Goal: Task Accomplishment & Management: Use online tool/utility

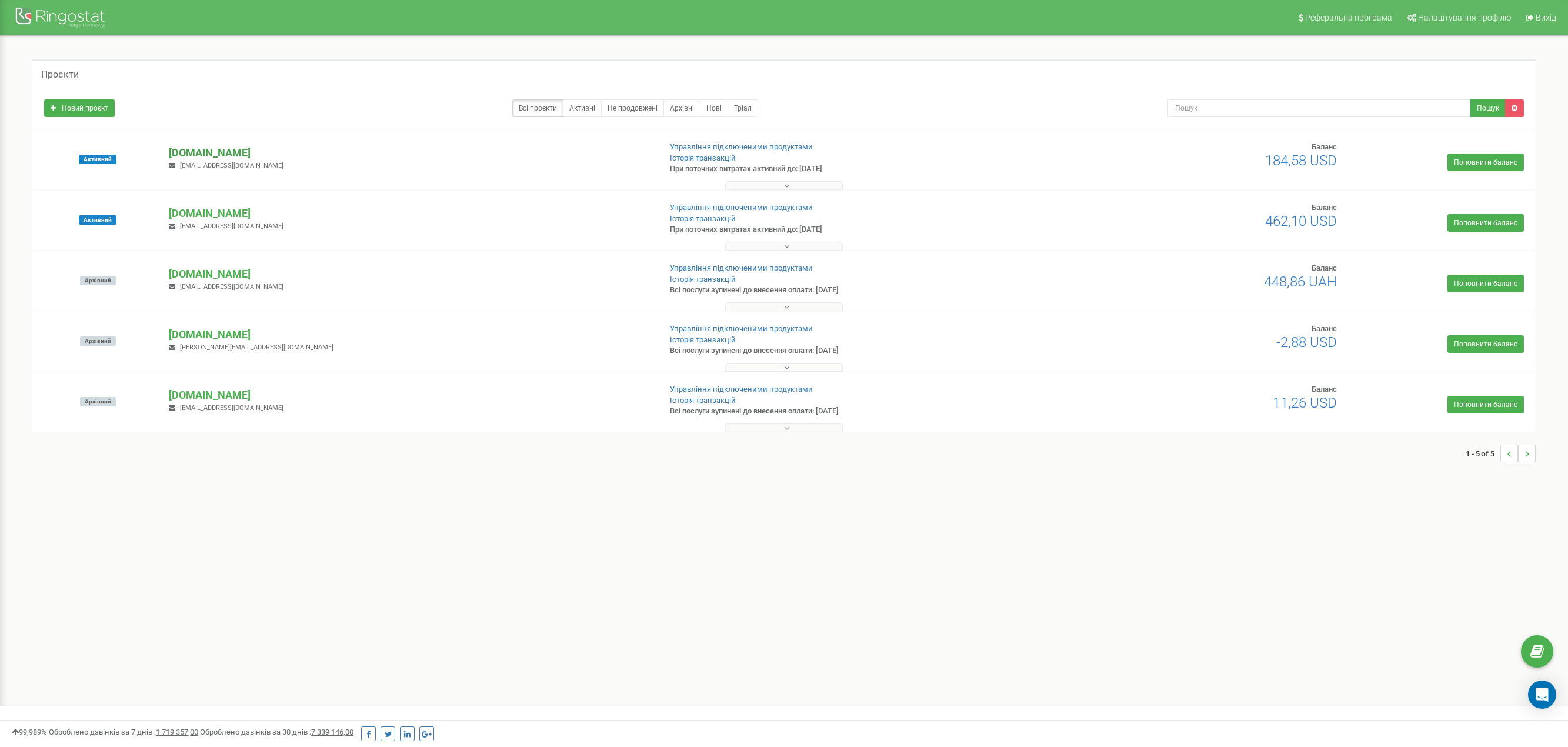
click at [244, 158] on p "[DOMAIN_NAME]" at bounding box center [409, 152] width 481 height 15
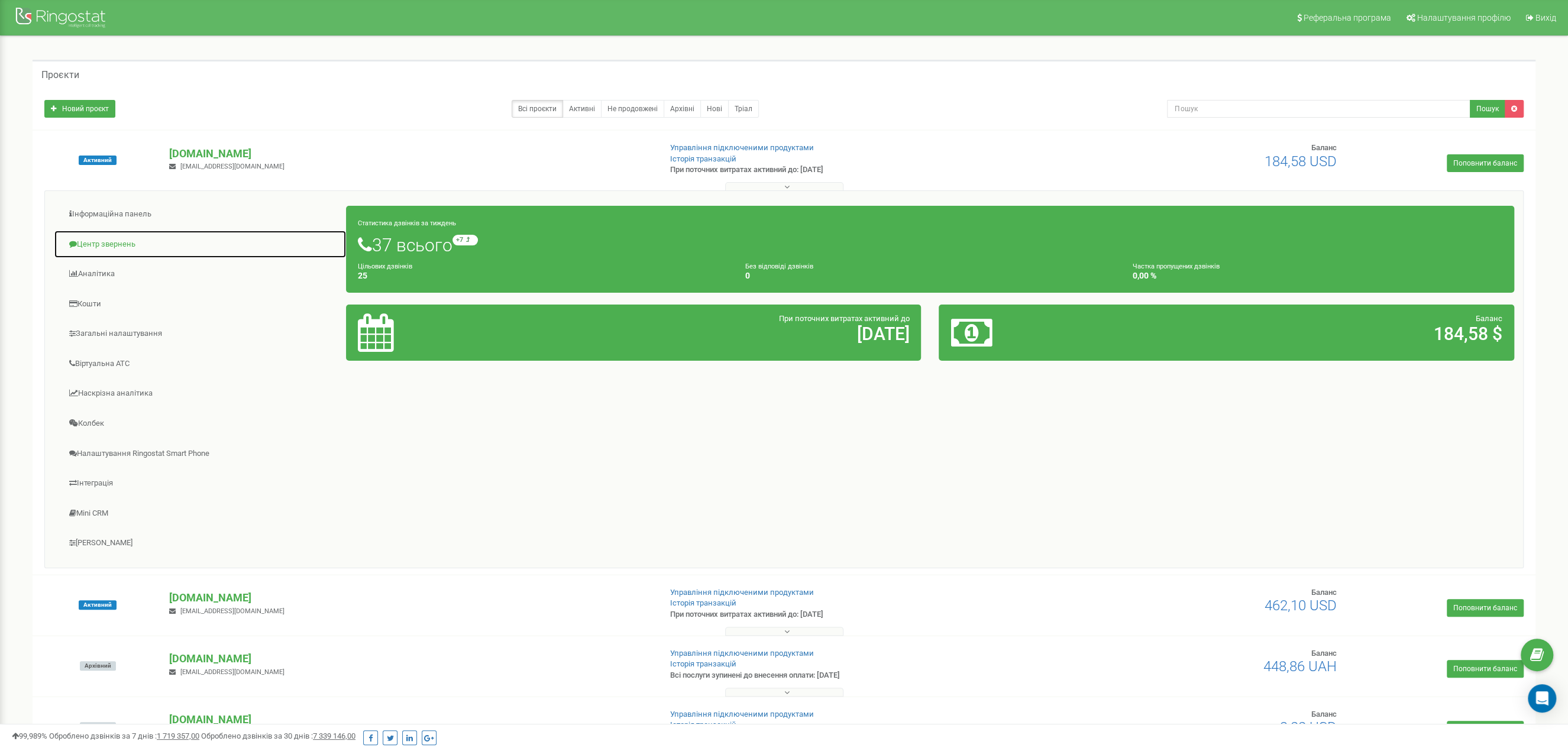
click at [124, 243] on link "Центр звернень" at bounding box center [200, 244] width 293 height 29
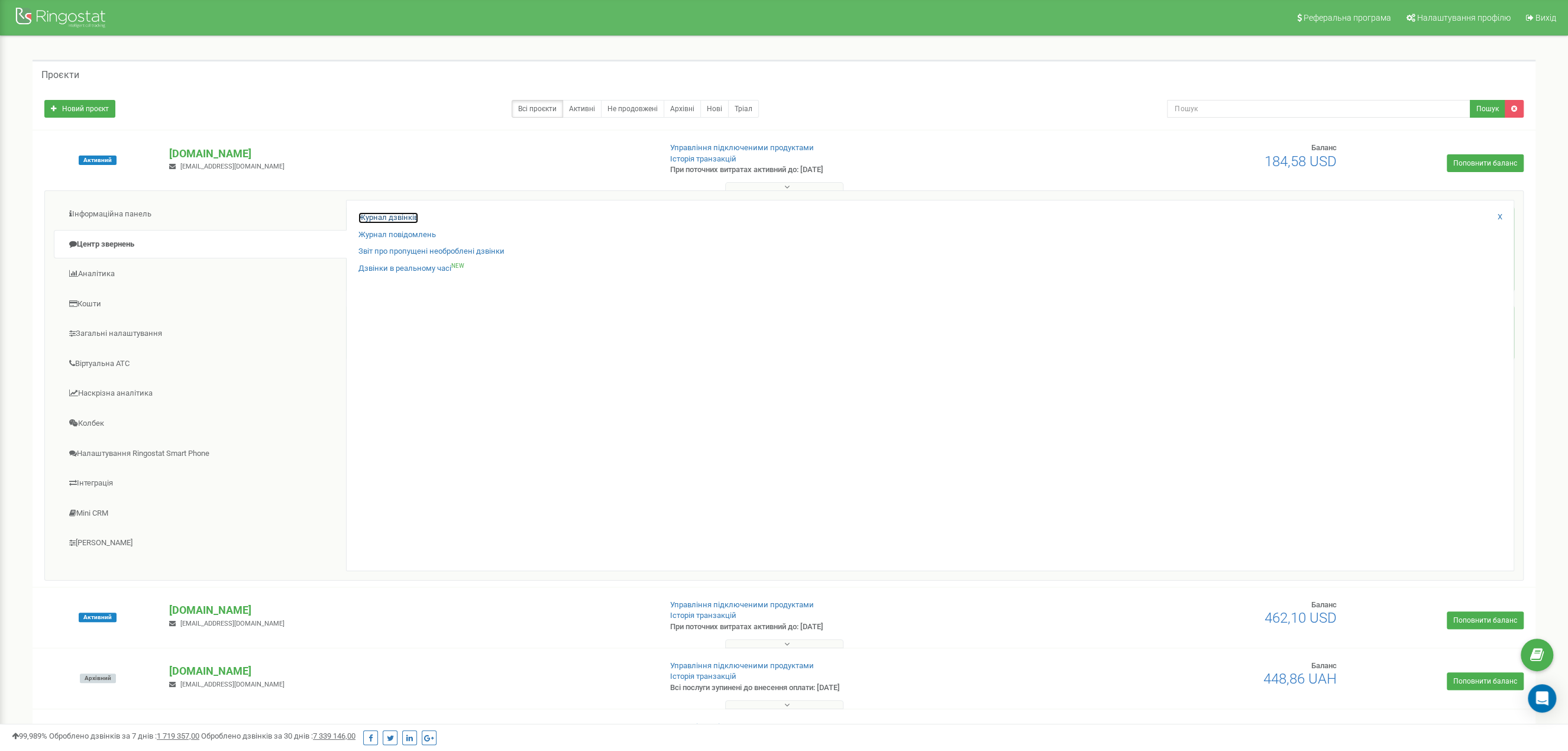
click at [388, 220] on link "Журнал дзвінків" at bounding box center [388, 218] width 59 height 11
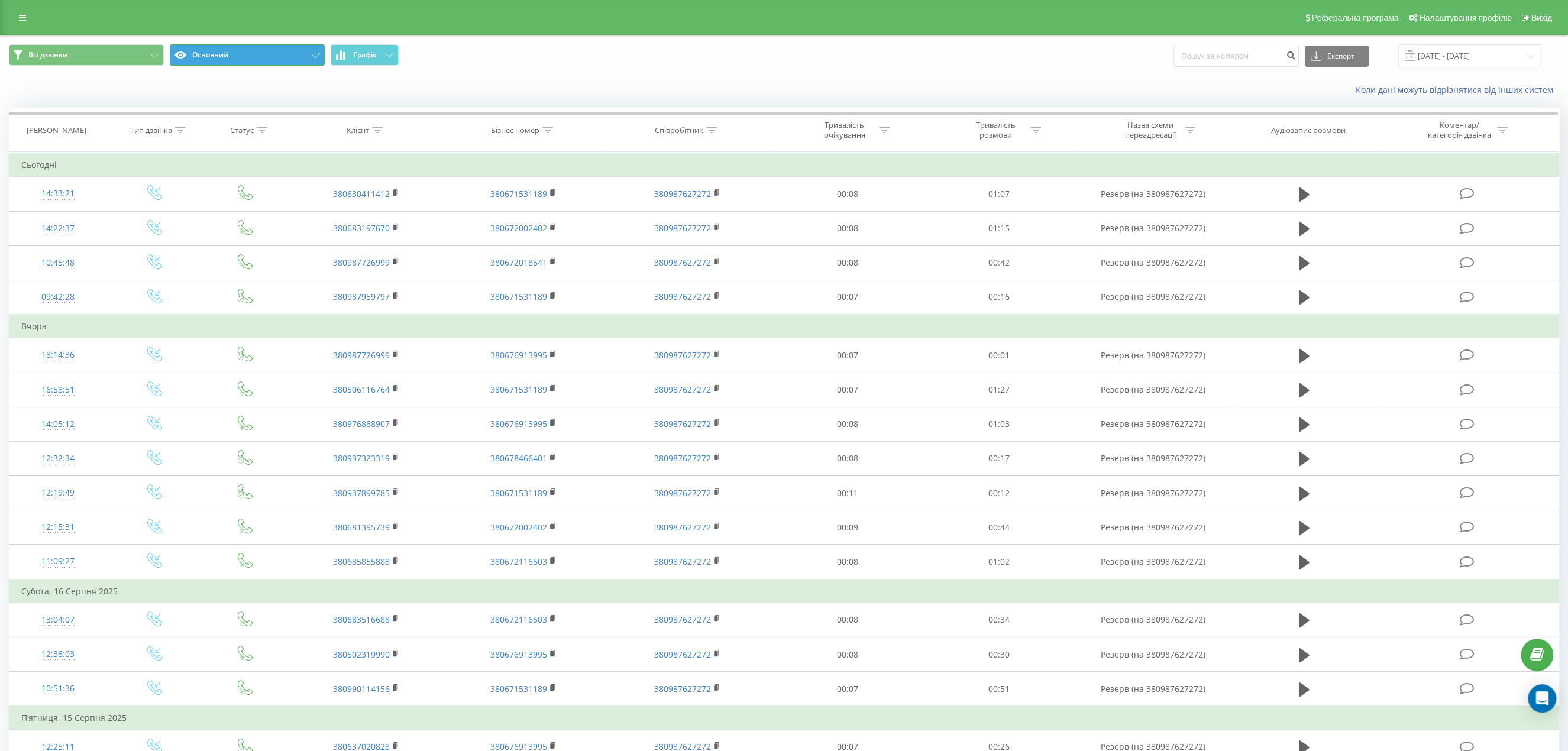
click at [289, 55] on button "Основний" at bounding box center [247, 55] width 155 height 21
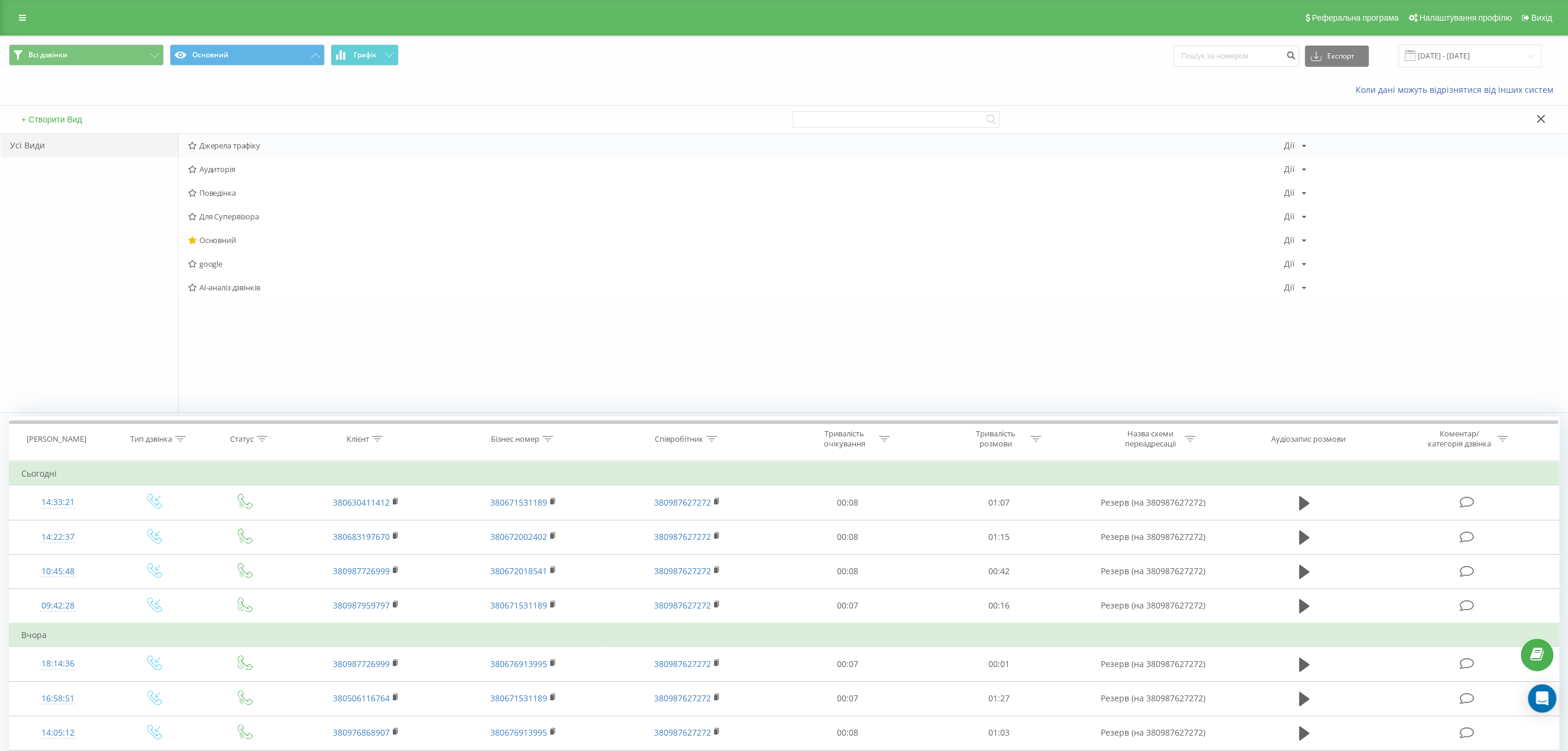
click at [229, 142] on span "Джерела трафіку" at bounding box center [736, 145] width 1096 height 9
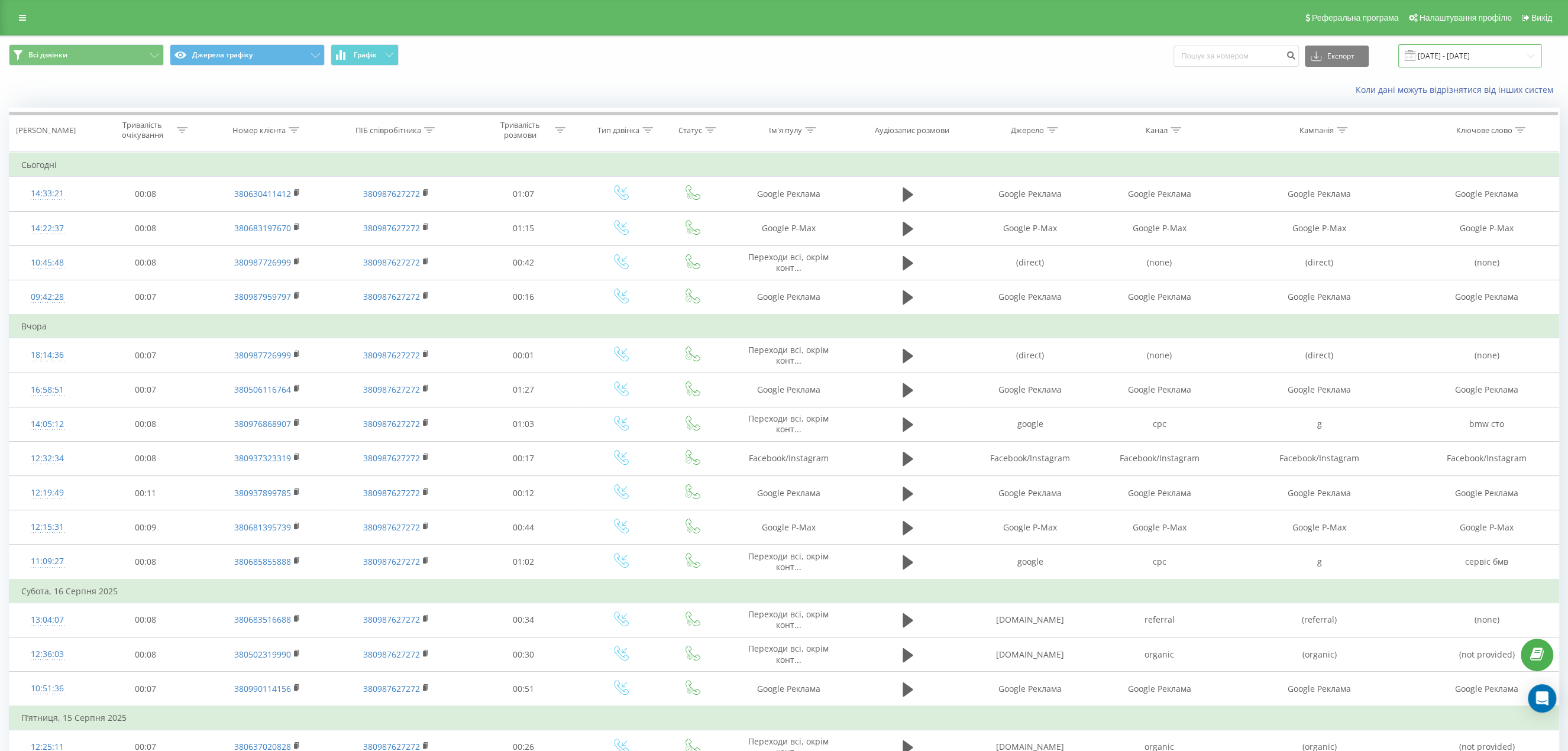
click at [1473, 57] on input "19.07.2025 - 19.08.2025" at bounding box center [1470, 56] width 143 height 23
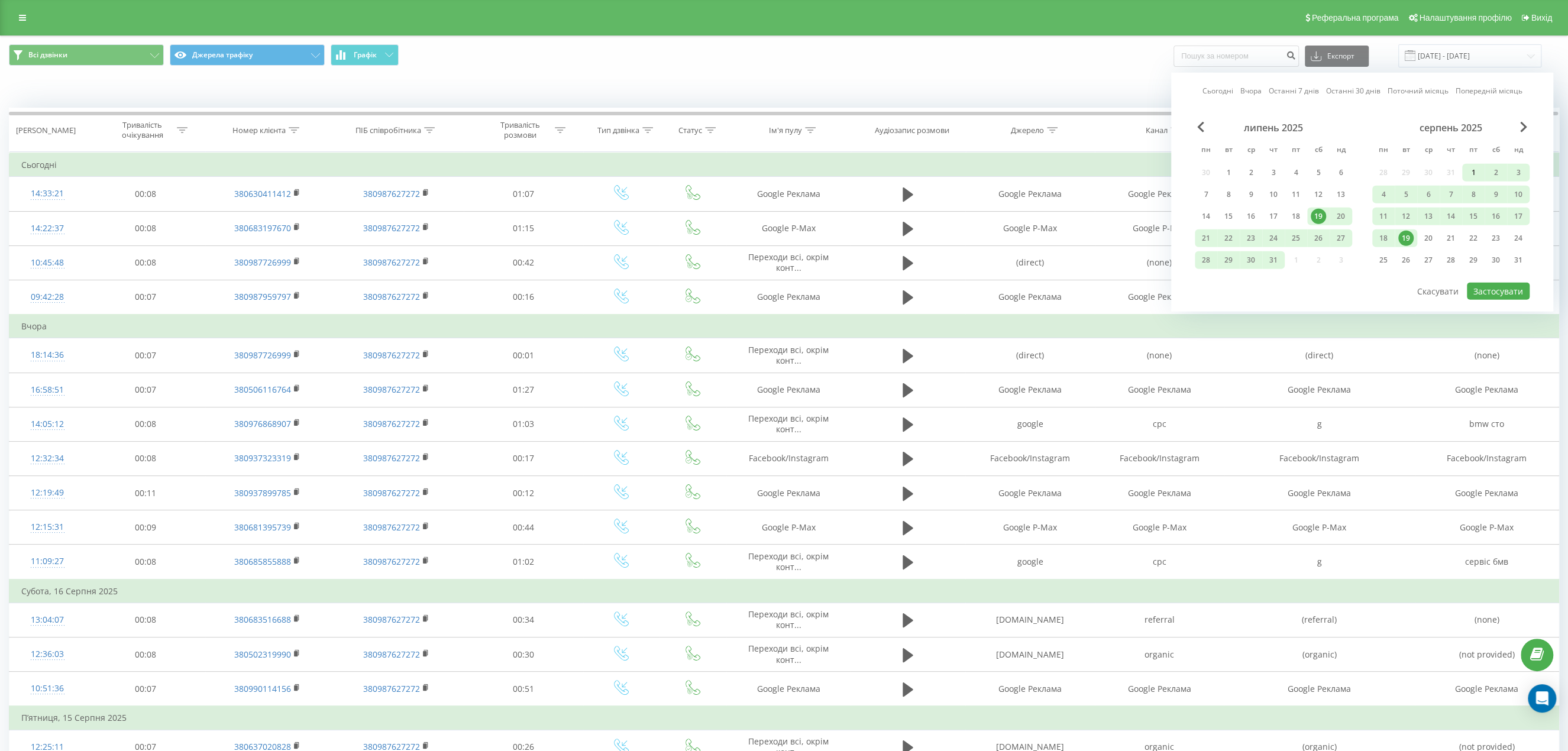
click at [1466, 166] on div "1" at bounding box center [1473, 172] width 15 height 15
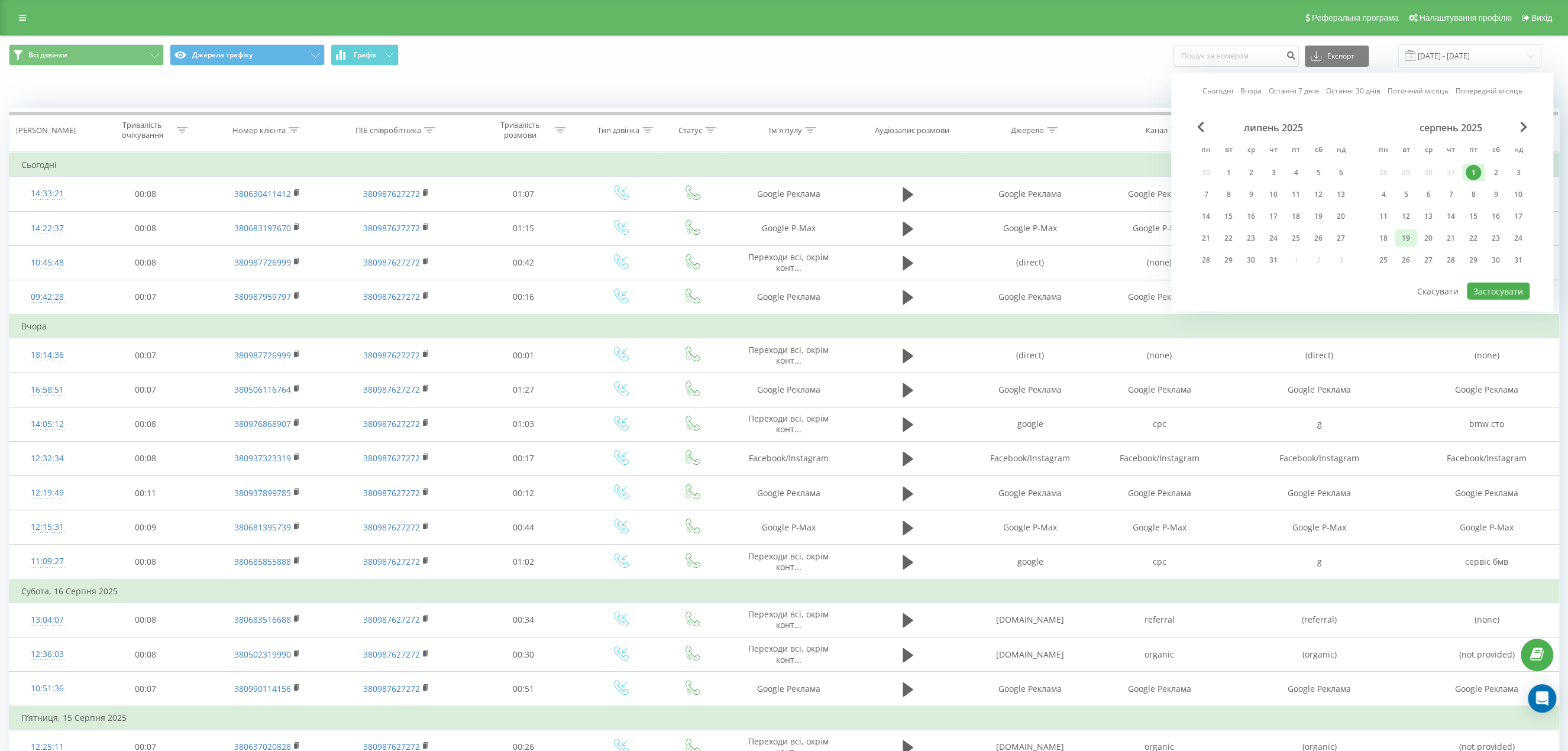
click at [1412, 238] on div "19" at bounding box center [1405, 238] width 15 height 15
click at [1521, 291] on button "Застосувати" at bounding box center [1499, 291] width 63 height 17
type input "01.08.2025 - 19.08.2025"
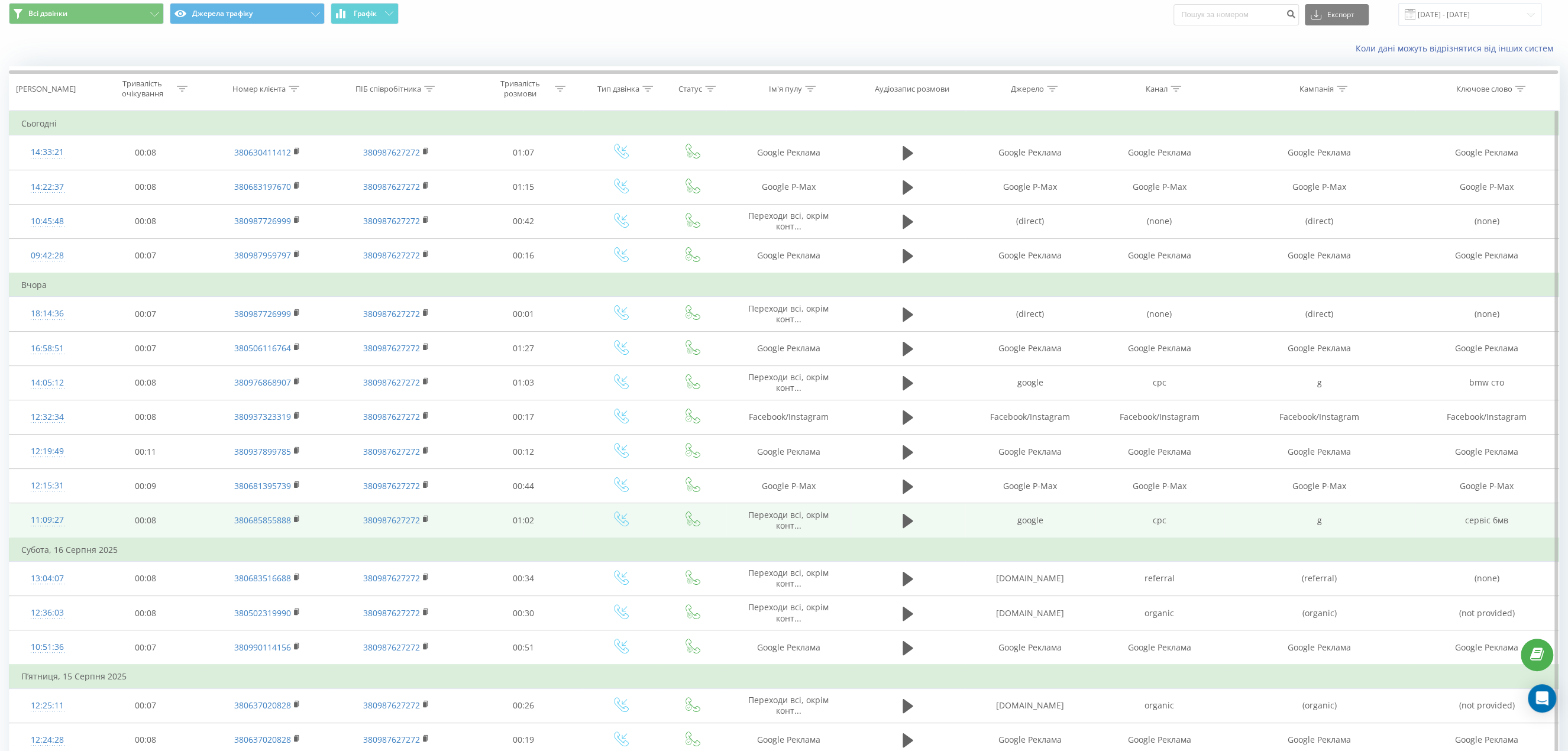
scroll to position [59, 0]
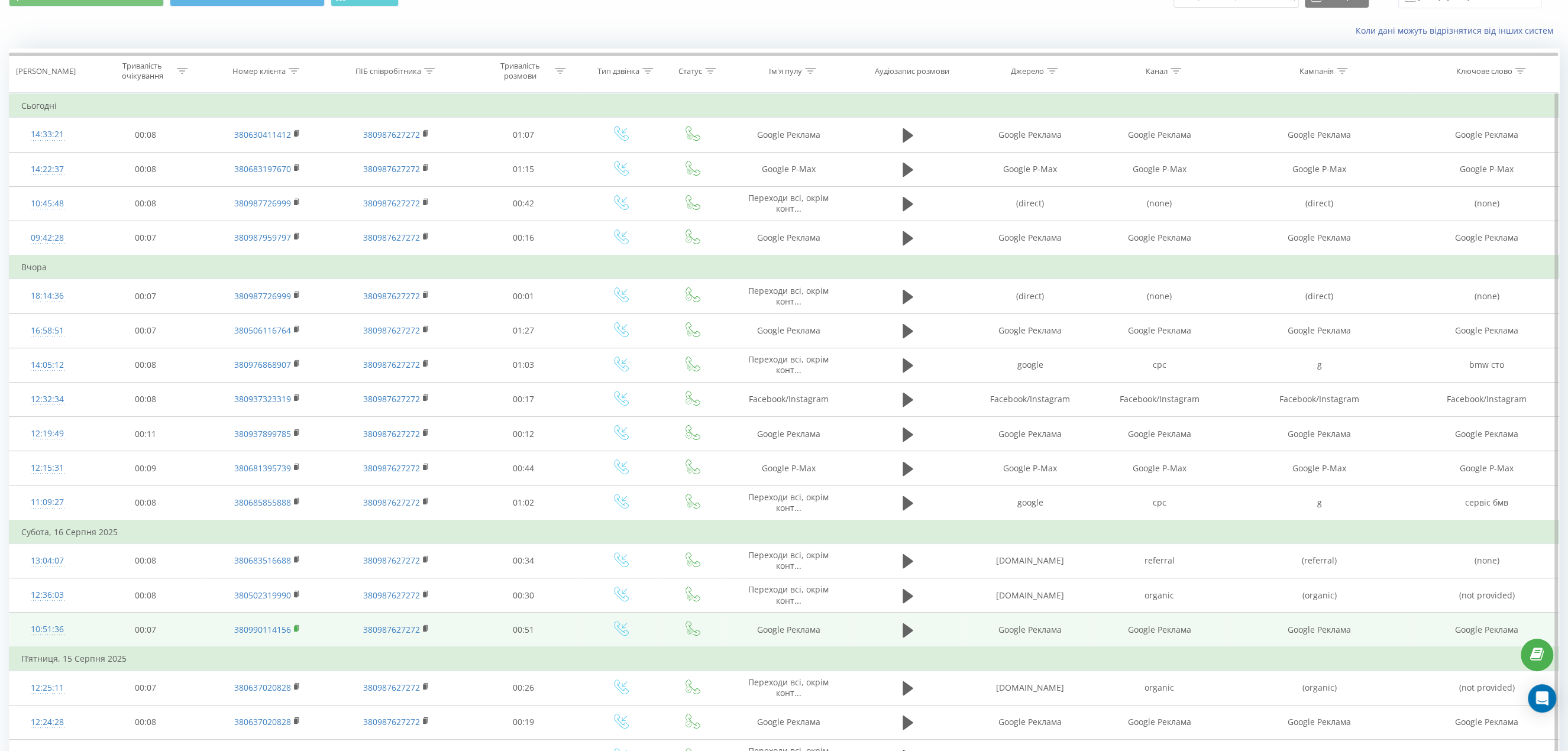
click at [299, 626] on icon at bounding box center [297, 629] width 6 height 9
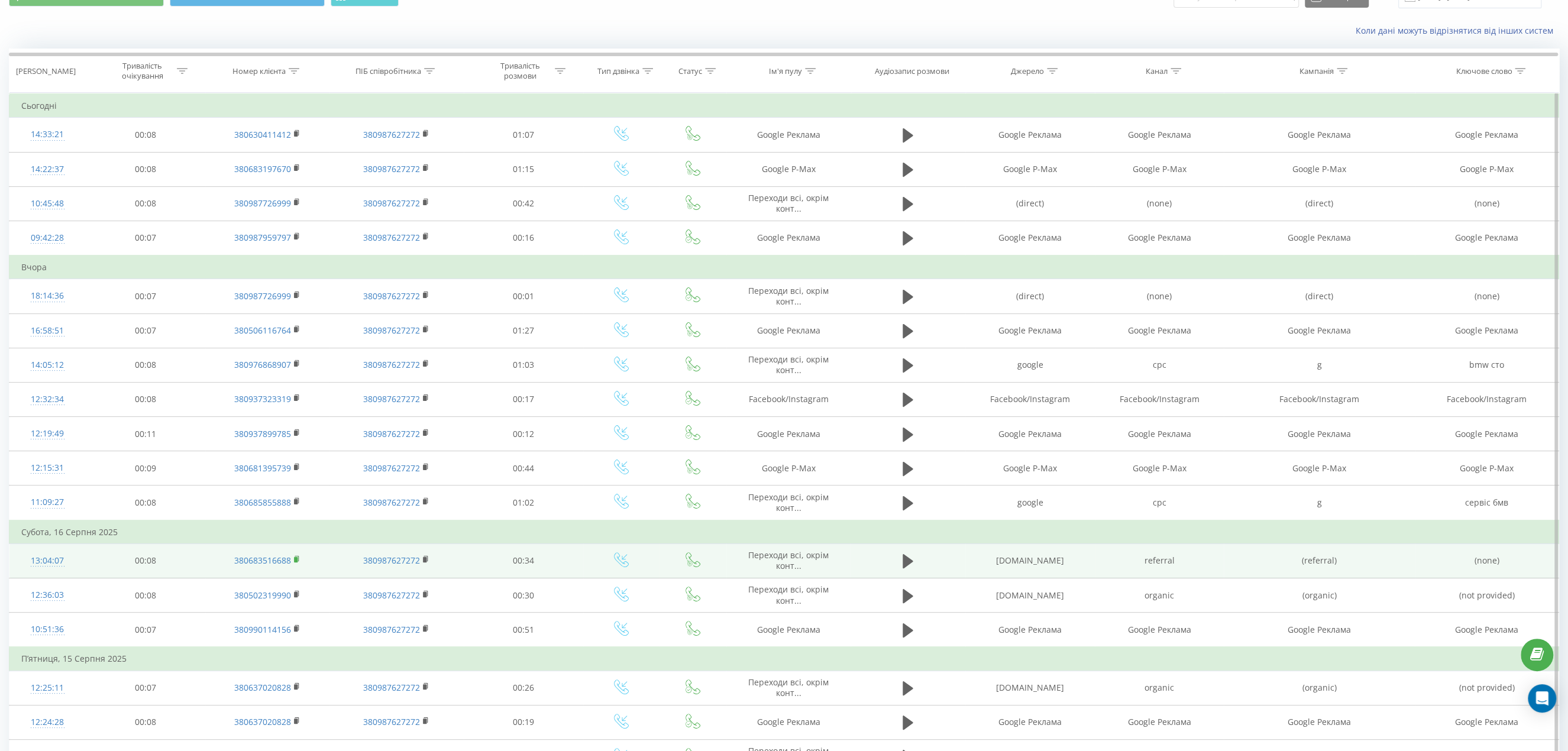
click at [296, 557] on rect at bounding box center [295, 559] width 4 height 5
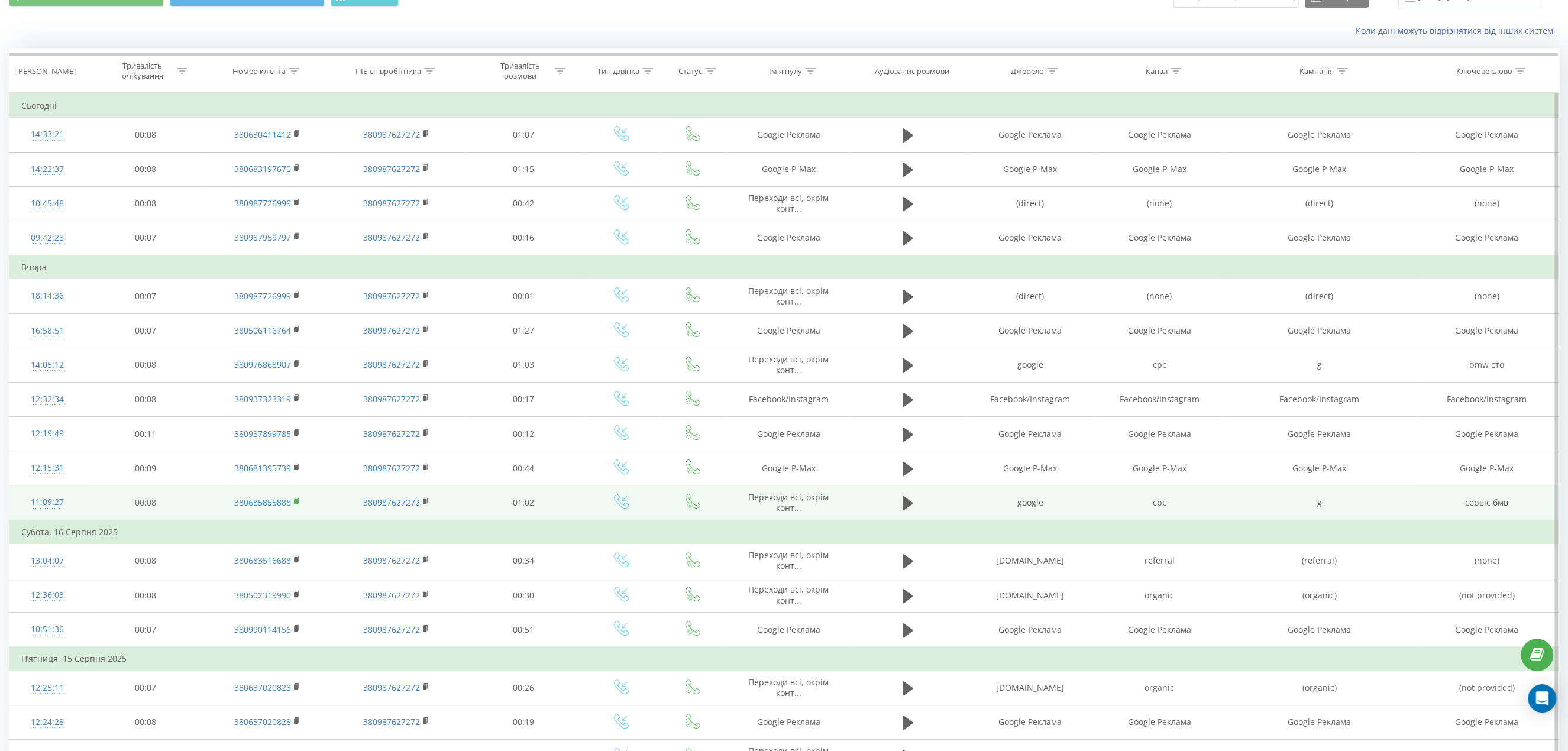
click at [297, 498] on icon at bounding box center [297, 502] width 6 height 9
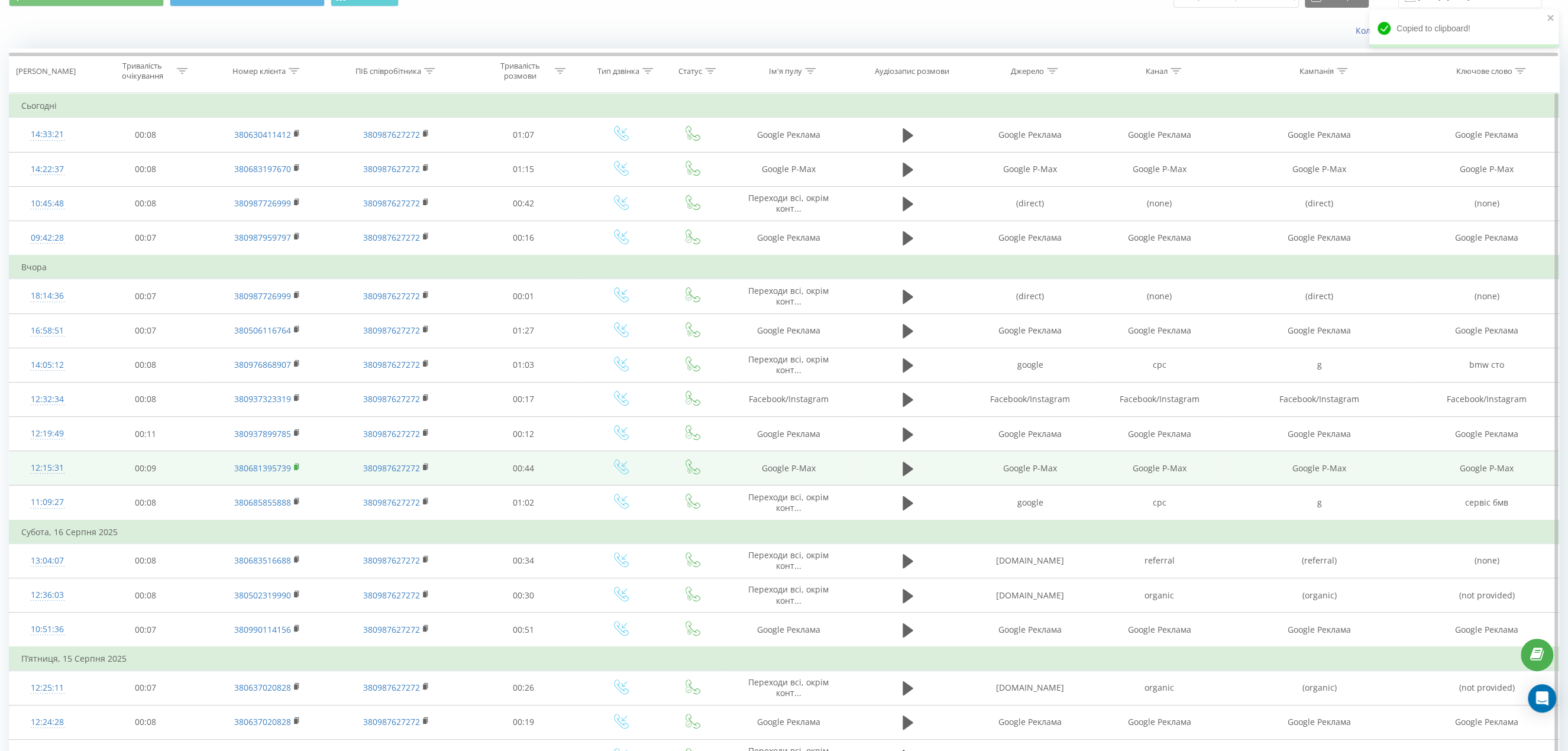
click at [297, 465] on rect at bounding box center [295, 467] width 4 height 5
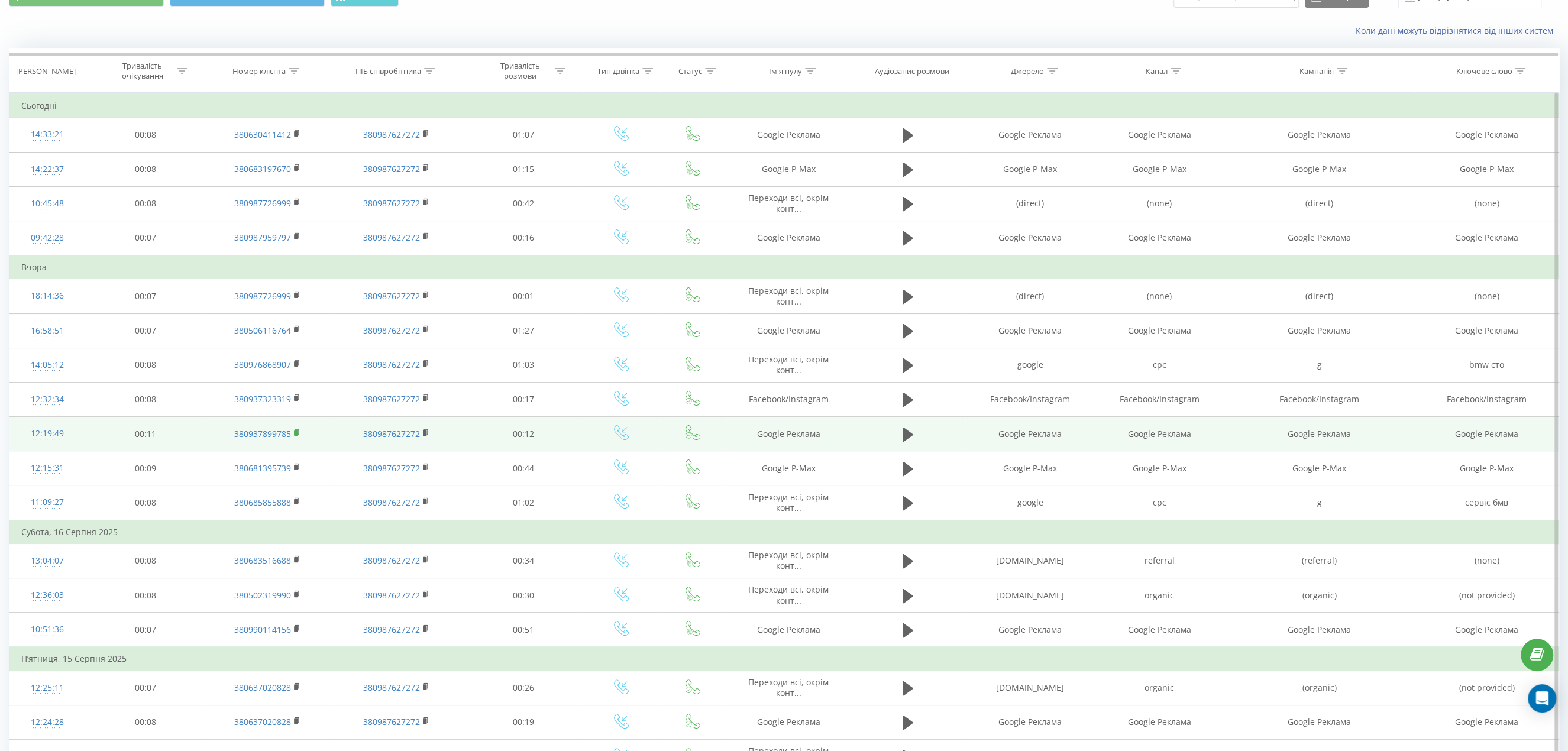
click at [299, 429] on icon at bounding box center [297, 433] width 6 height 9
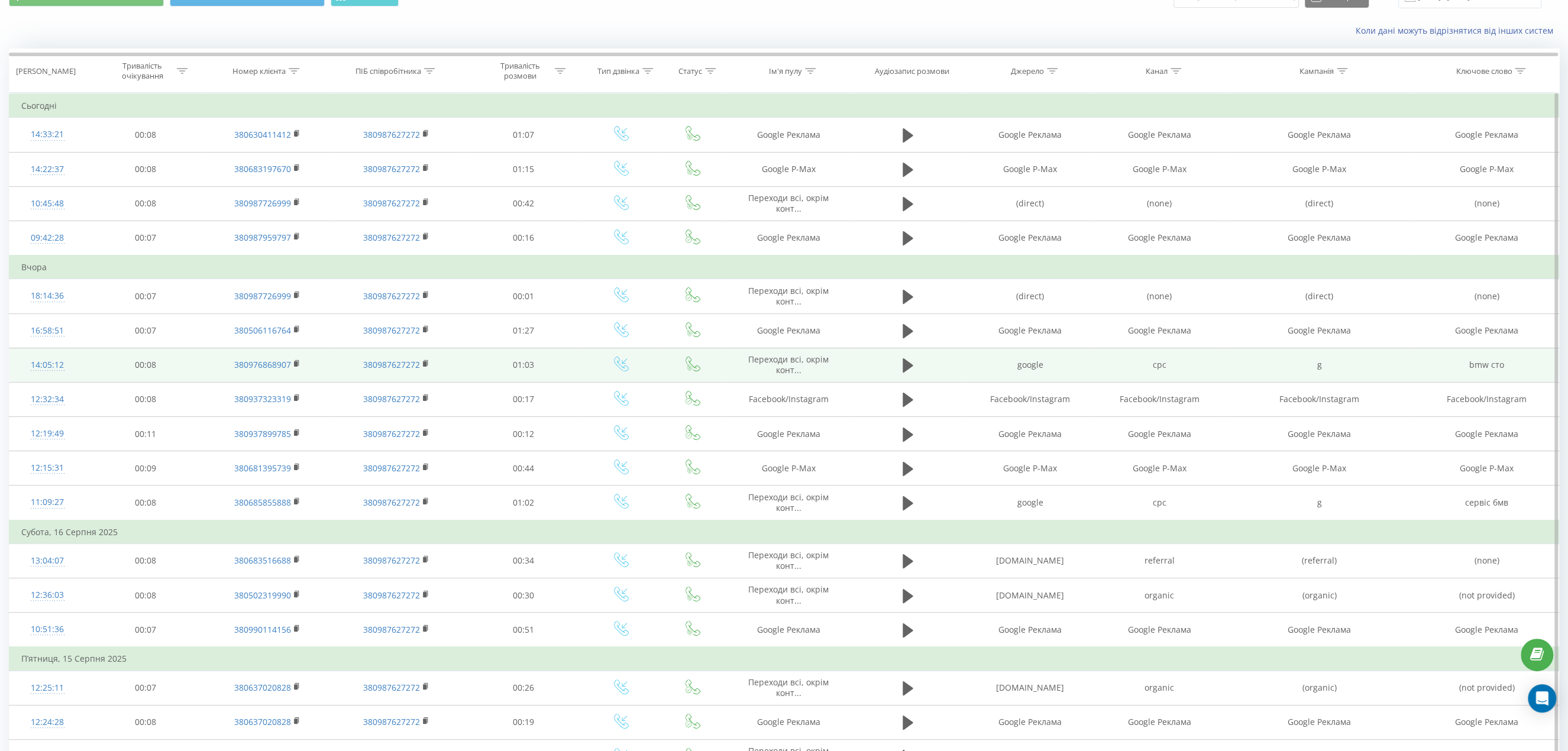
click at [292, 362] on td "380976868907" at bounding box center [267, 365] width 124 height 34
click at [294, 361] on td "380976868907" at bounding box center [267, 365] width 124 height 34
click at [294, 362] on rect at bounding box center [295, 364] width 4 height 5
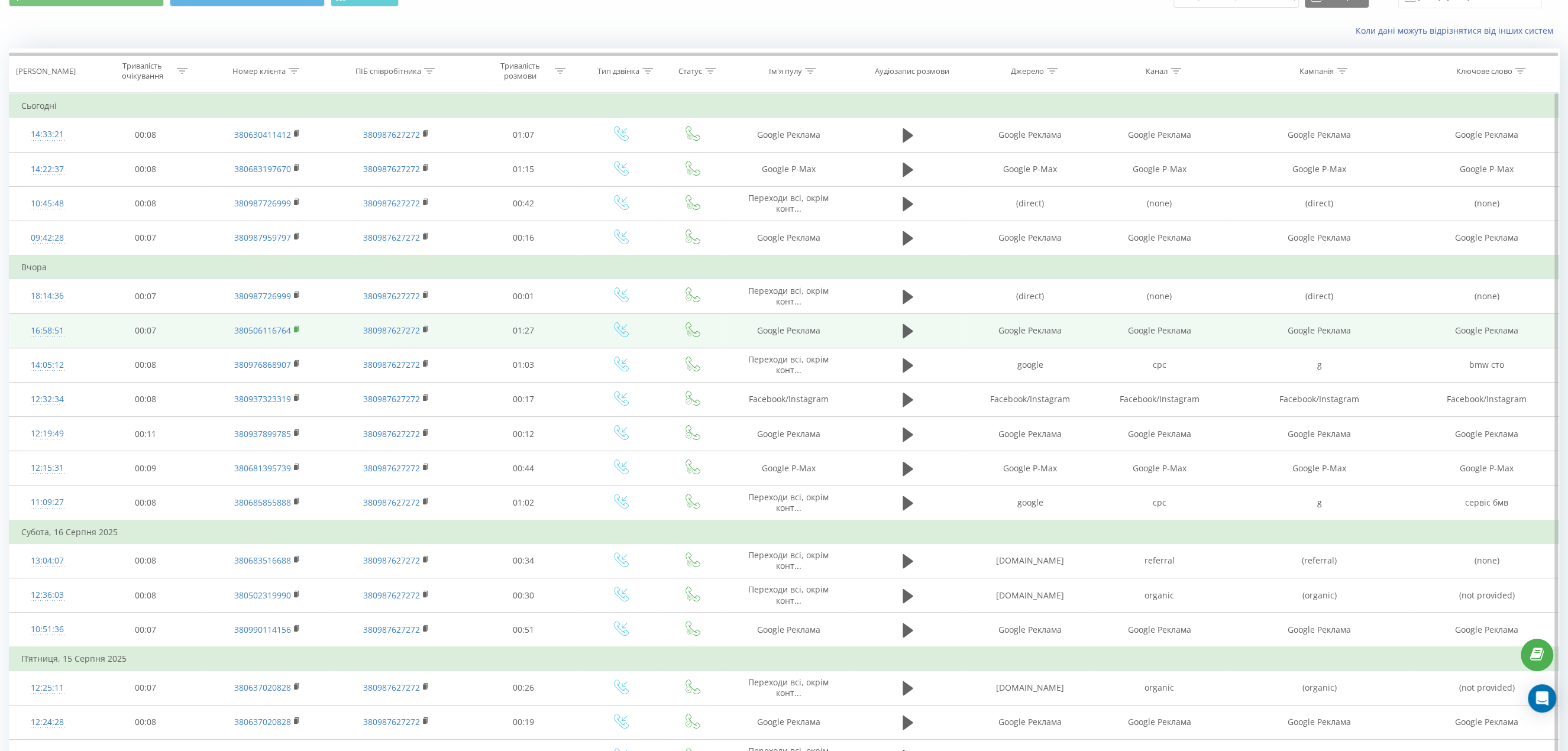
click at [295, 327] on rect at bounding box center [295, 329] width 4 height 5
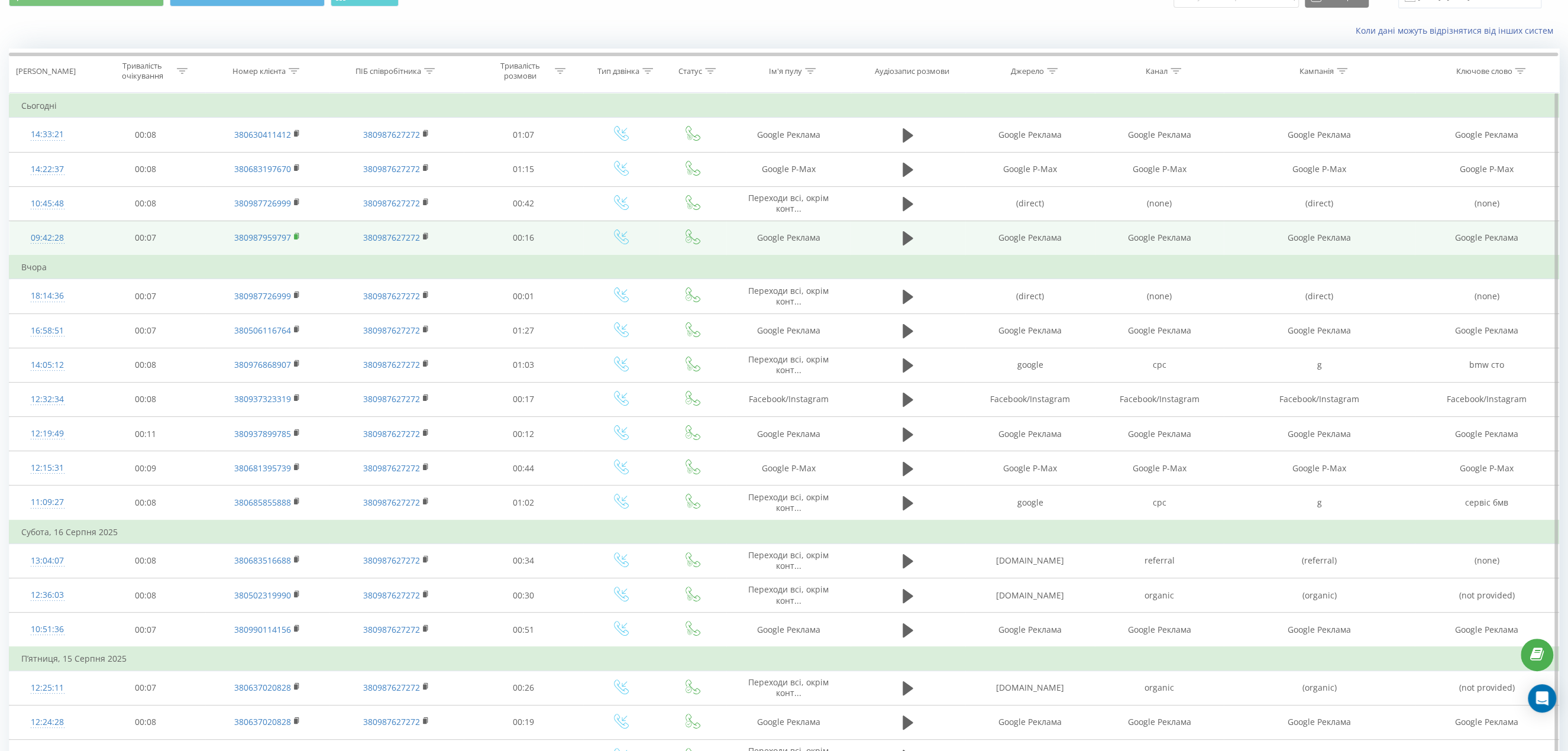
click at [297, 235] on icon at bounding box center [297, 237] width 6 height 9
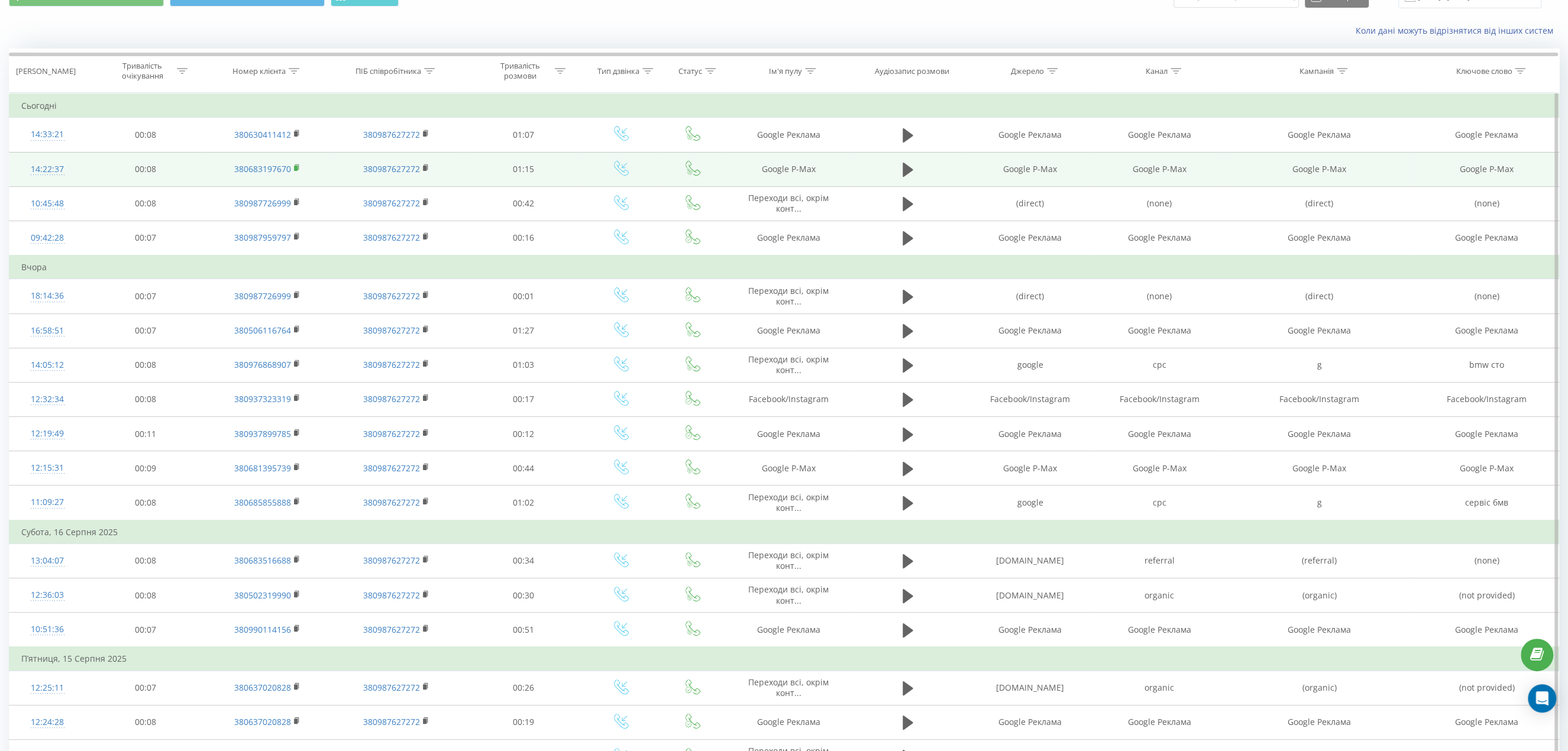
click at [294, 165] on rect at bounding box center [295, 168] width 4 height 5
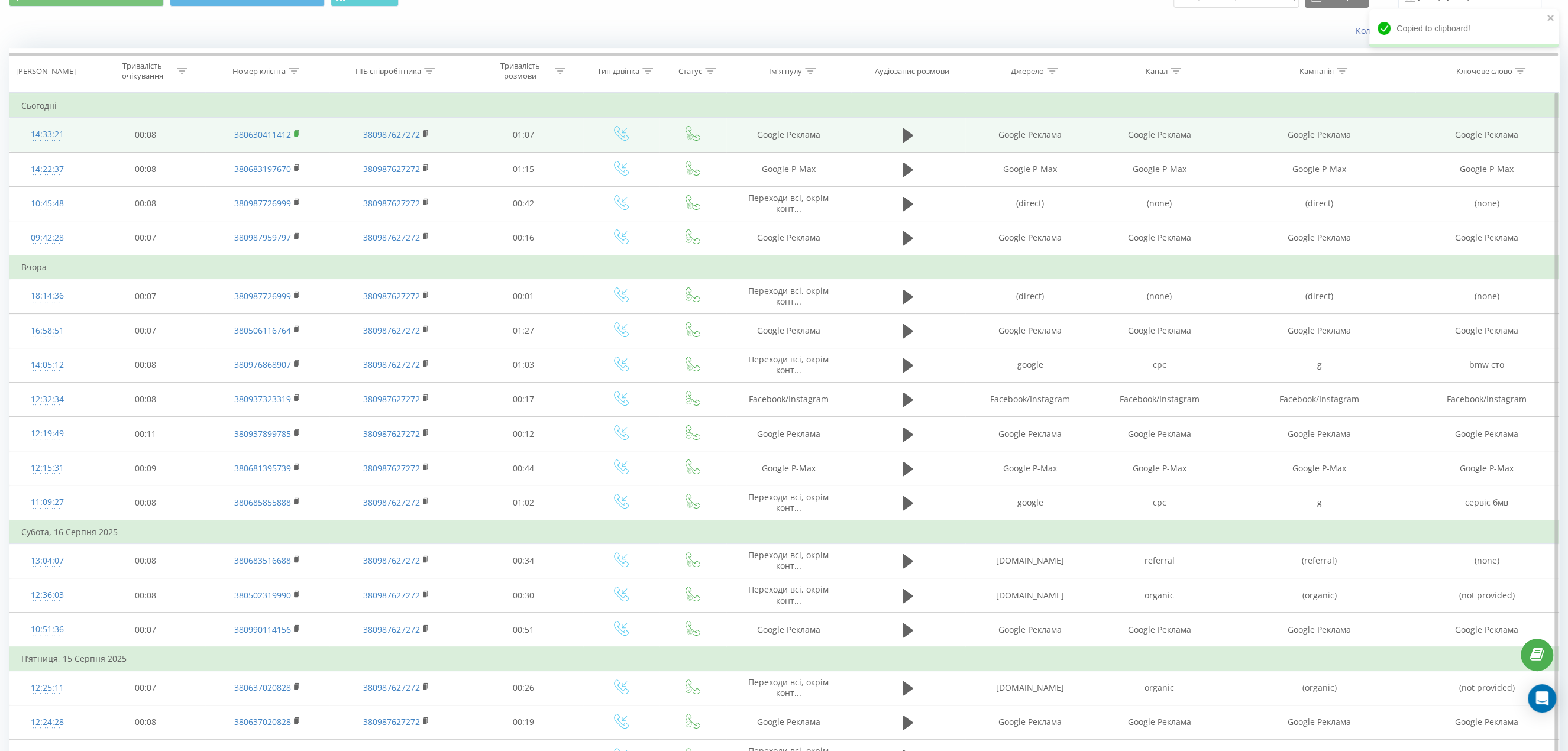
click at [297, 133] on icon at bounding box center [297, 134] width 6 height 9
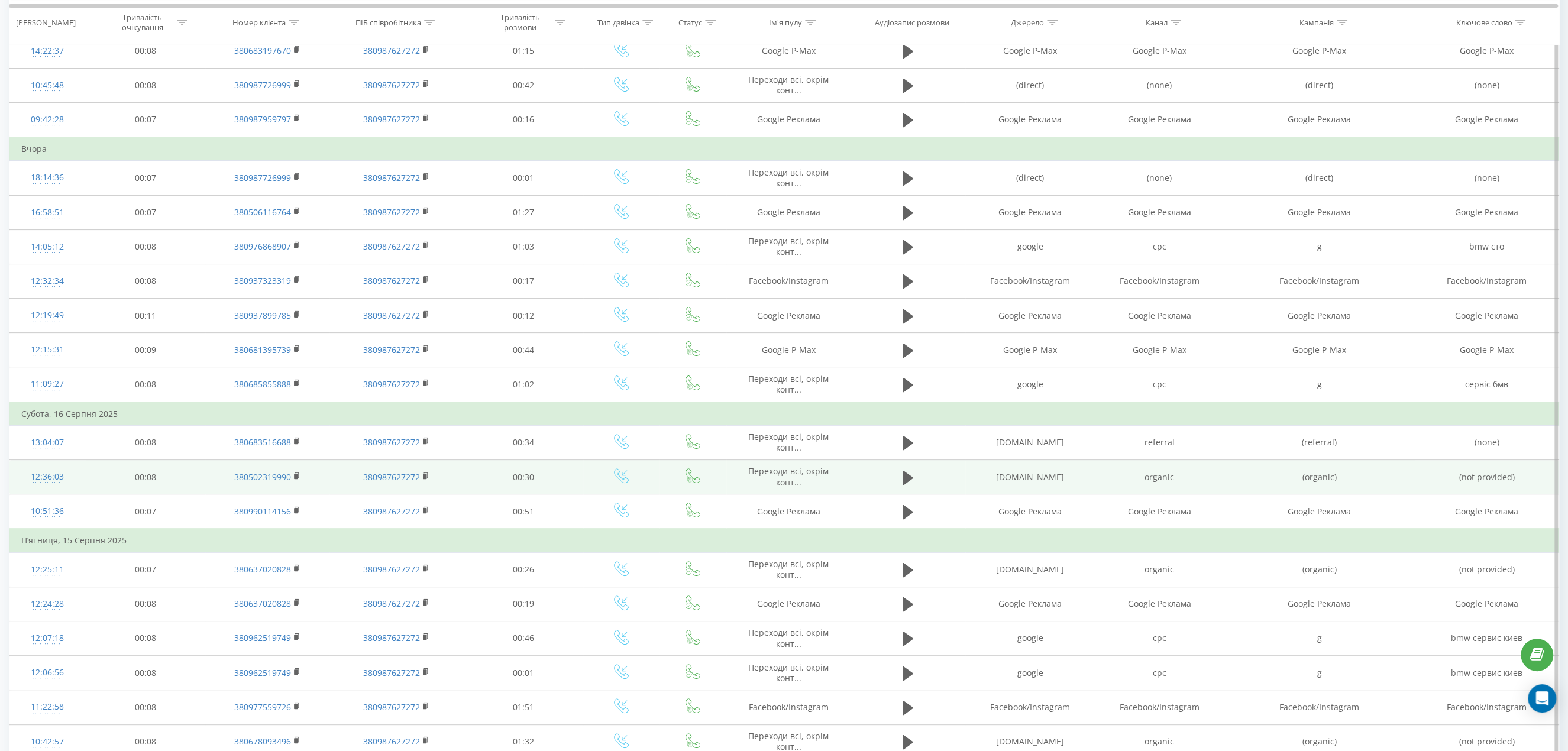
scroll to position [118, 0]
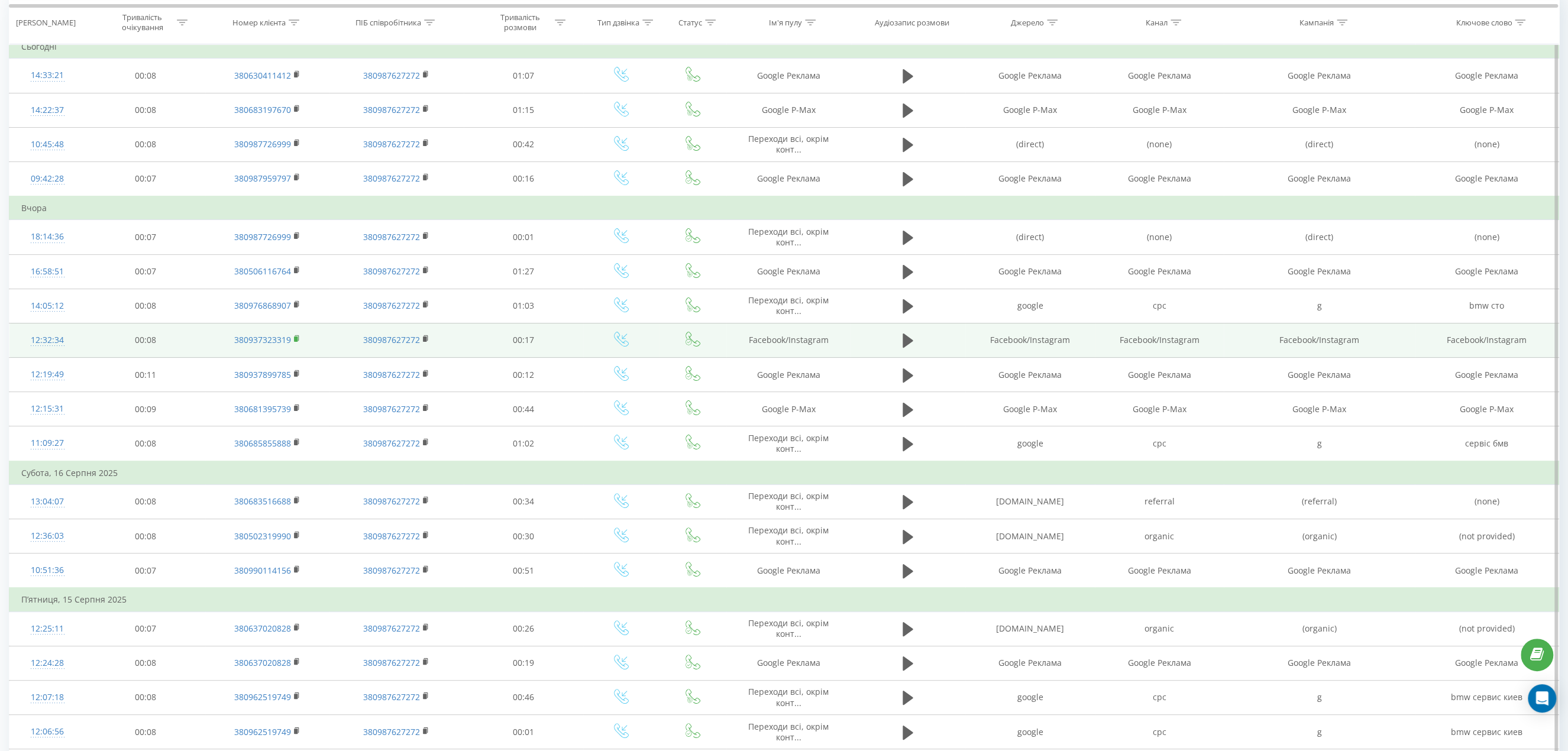
click at [297, 336] on rect at bounding box center [295, 339] width 4 height 5
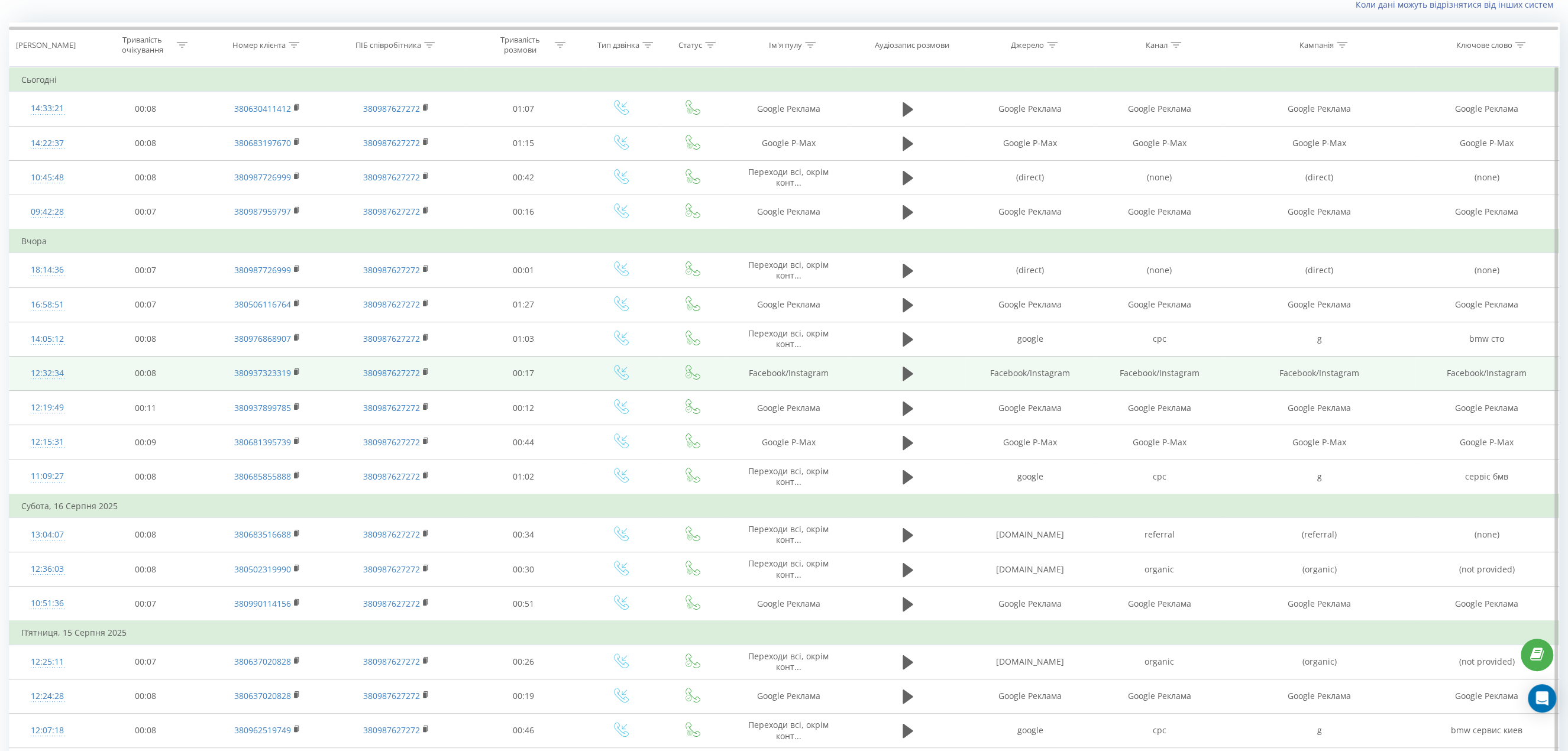
scroll to position [59, 0]
